Goal: Transaction & Acquisition: Book appointment/travel/reservation

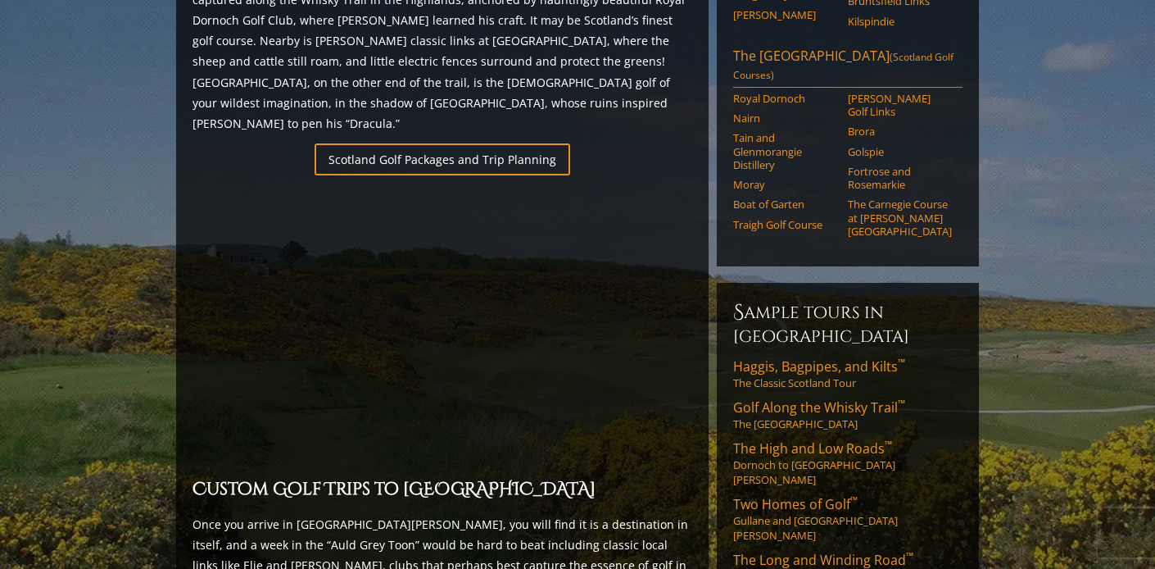
scroll to position [1093, 0]
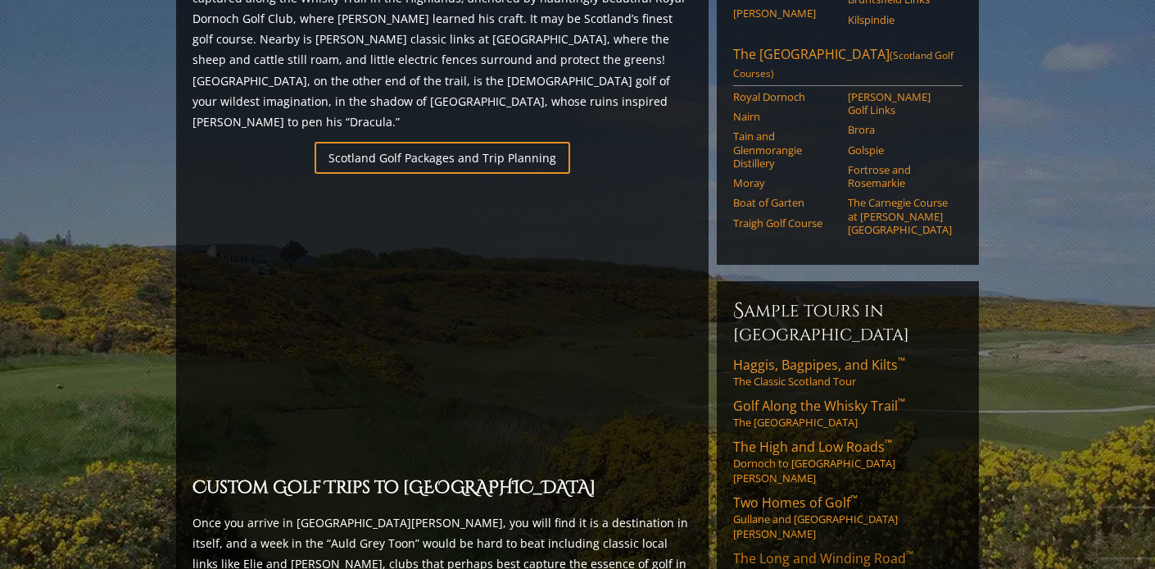
click at [760, 549] on link "The Long and Winding Road ™ Machrihanish to [GEOGRAPHIC_DATA]" at bounding box center [847, 565] width 229 height 33
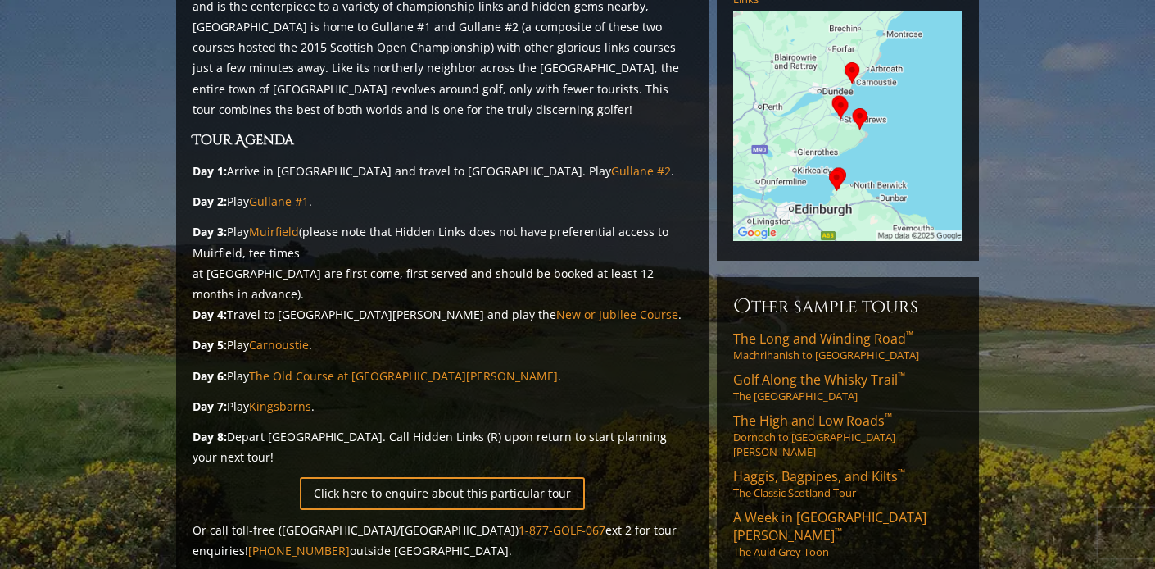
scroll to position [344, 0]
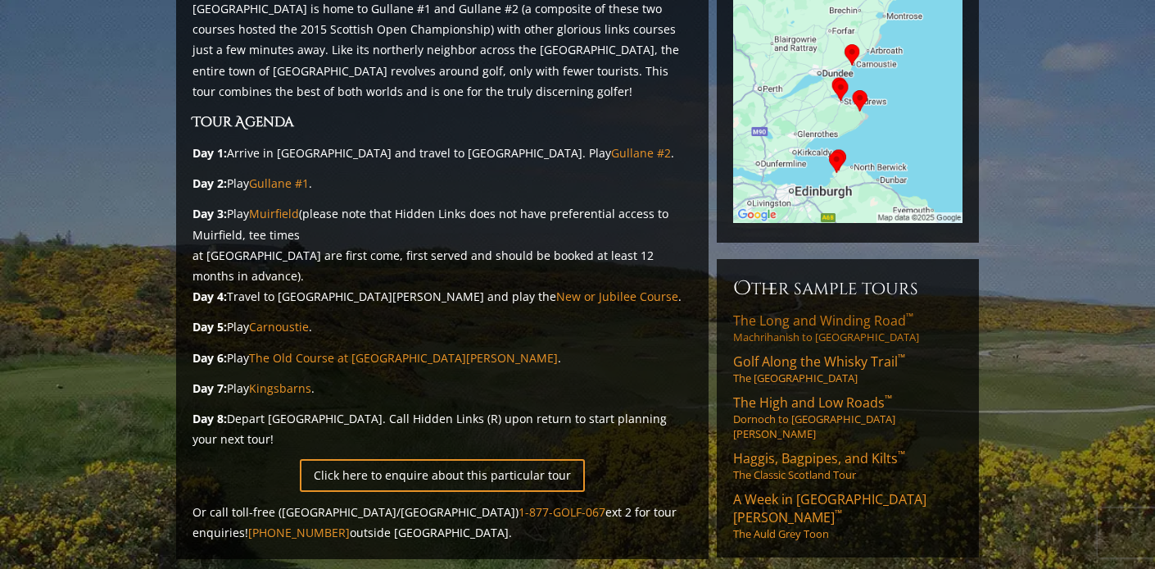
click at [797, 311] on span "The Long and Winding Road ™" at bounding box center [823, 320] width 180 height 18
